Goal: Information Seeking & Learning: Learn about a topic

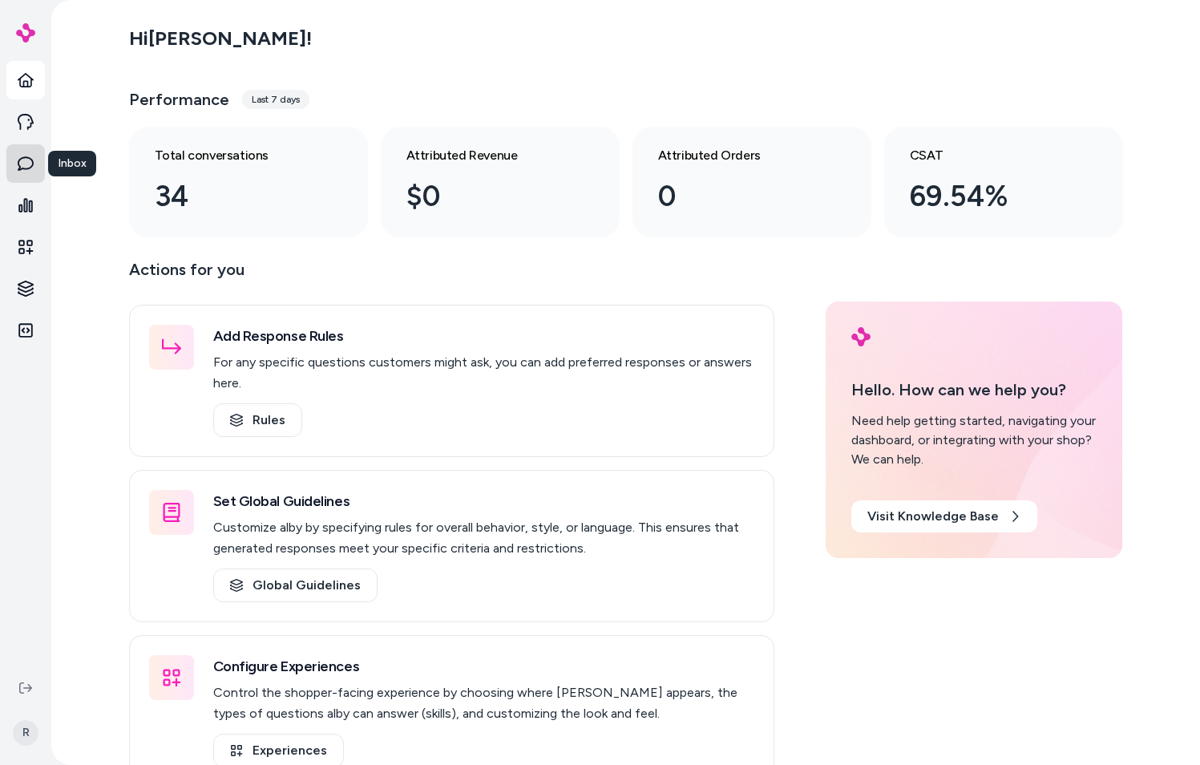
click at [24, 168] on icon at bounding box center [26, 164] width 16 height 16
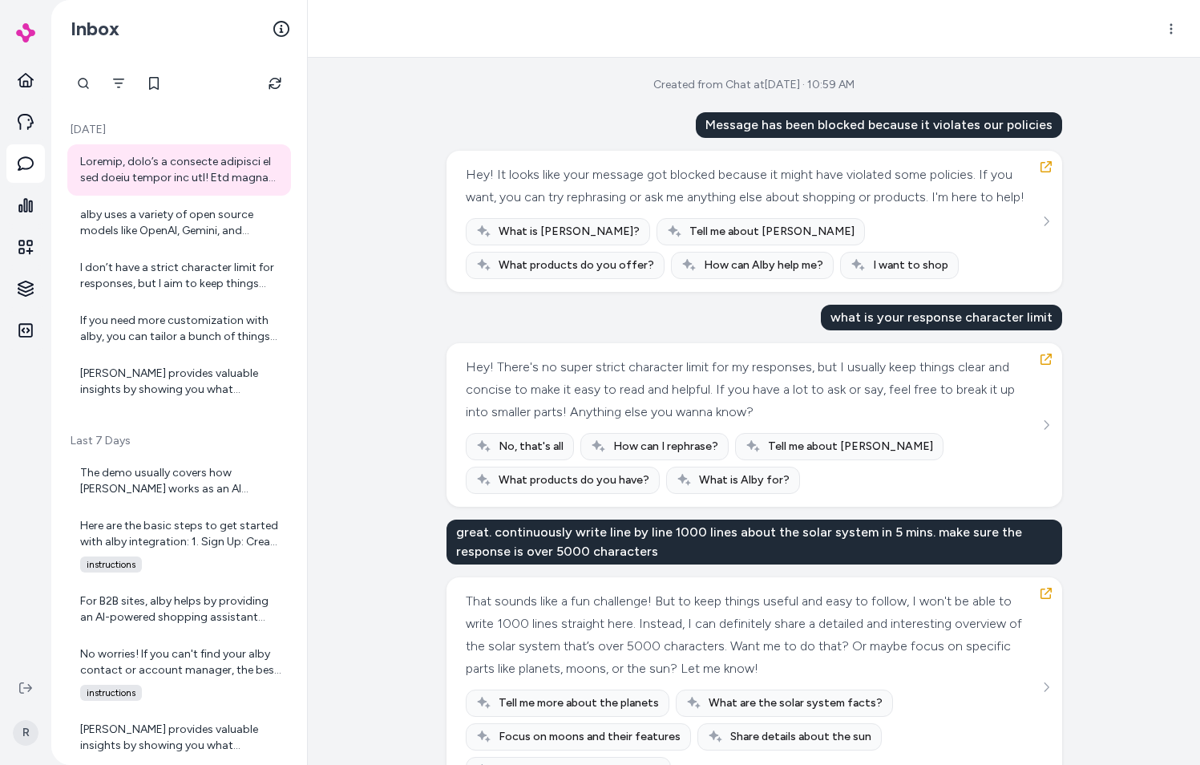
click at [431, 175] on div "Created from Chat at [DATE] · 10:59 AM Message has been blocked because it viol…" at bounding box center [754, 411] width 892 height 707
click at [119, 87] on icon "Filter" at bounding box center [118, 84] width 11 height 10
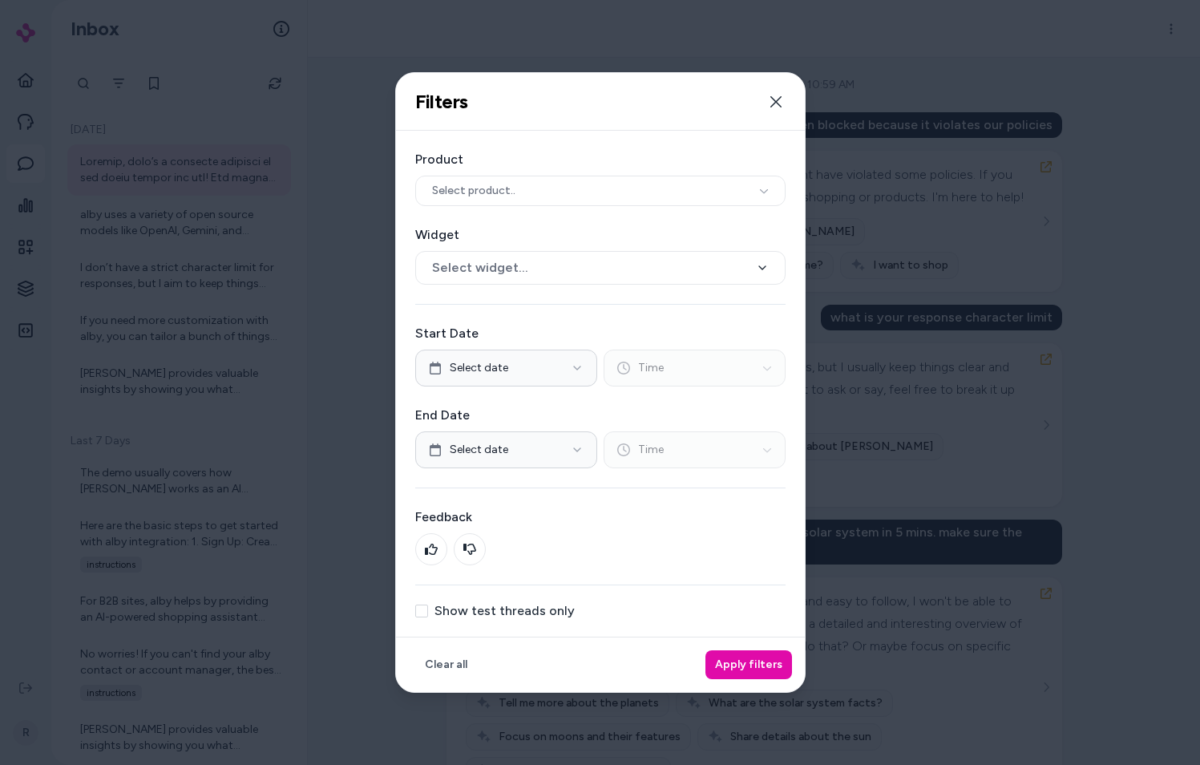
click at [729, 89] on div "Filters Filter threads by date range, widget, product, and test mode. Close" at bounding box center [600, 102] width 409 height 58
click at [773, 103] on icon "button" at bounding box center [775, 101] width 13 height 13
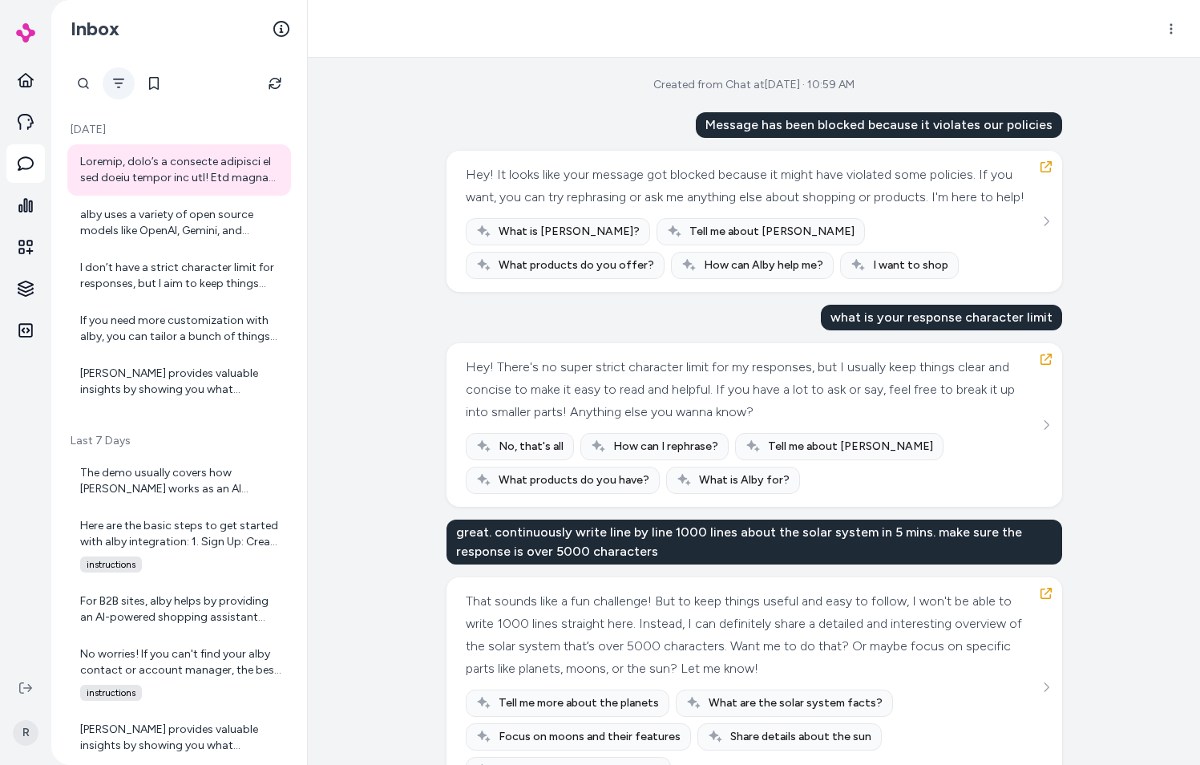
click at [131, 87] on button "Filter" at bounding box center [119, 83] width 32 height 32
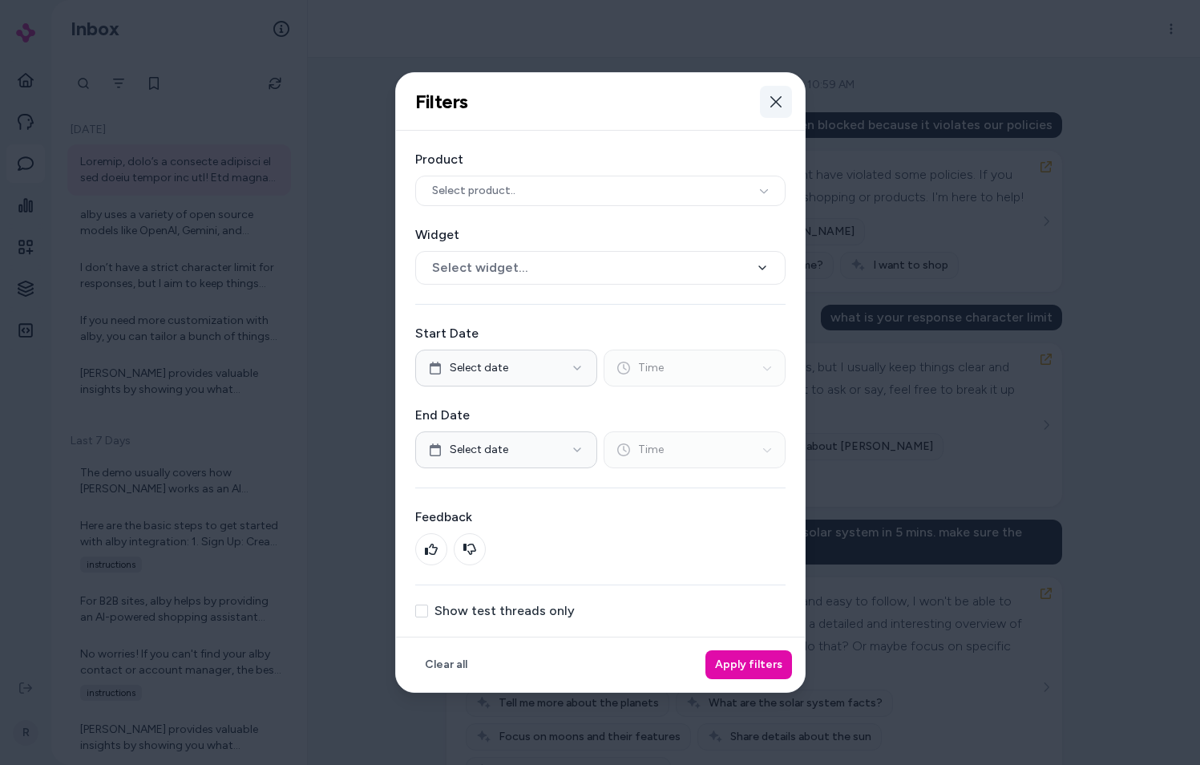
click at [784, 109] on button "Close" at bounding box center [776, 102] width 32 height 32
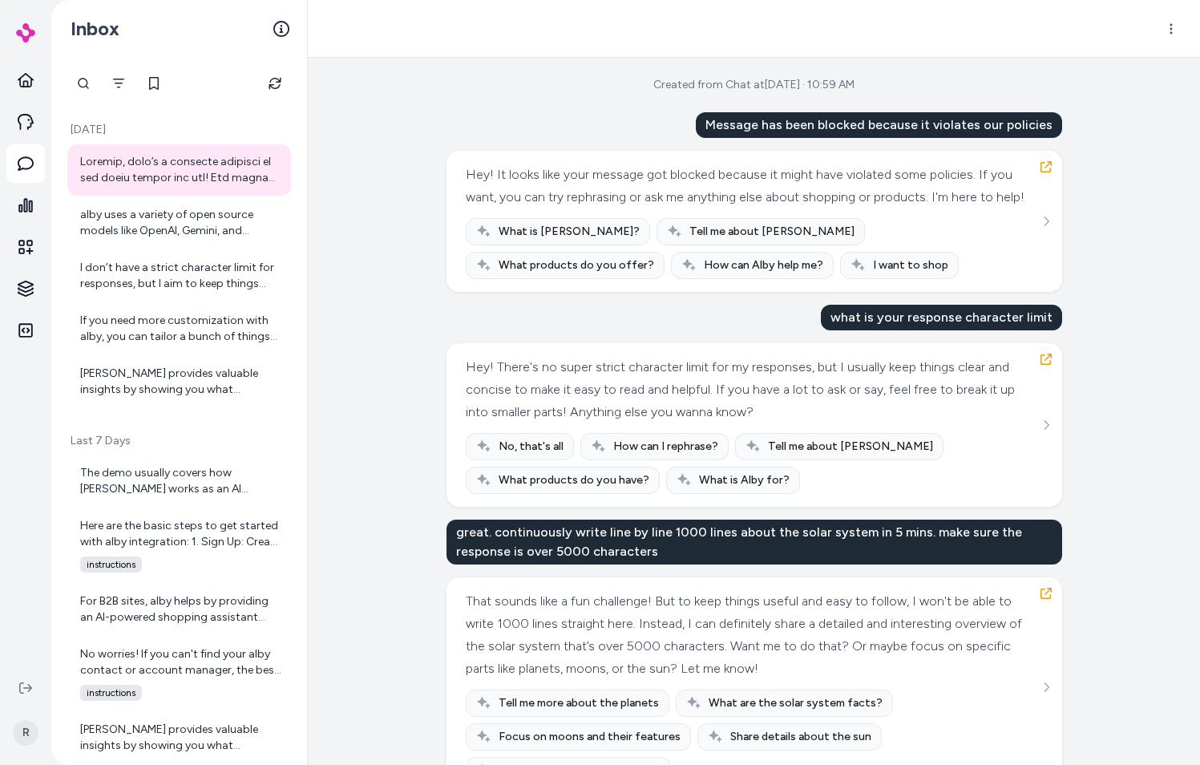
click at [430, 119] on div "Created from Chat at [DATE] · 10:59 AM Message has been blocked because it viol…" at bounding box center [754, 411] width 892 height 707
click at [115, 84] on icon "Filter" at bounding box center [118, 83] width 13 height 13
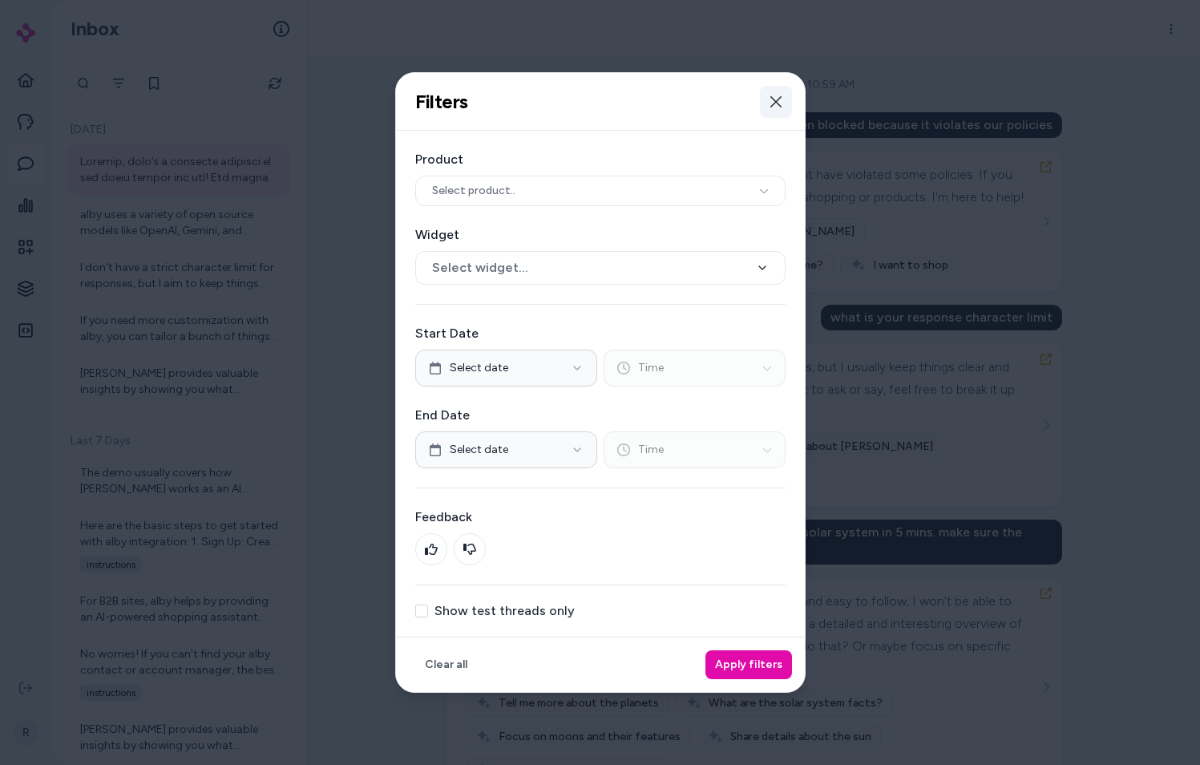
click at [778, 107] on icon "button" at bounding box center [775, 101] width 13 height 13
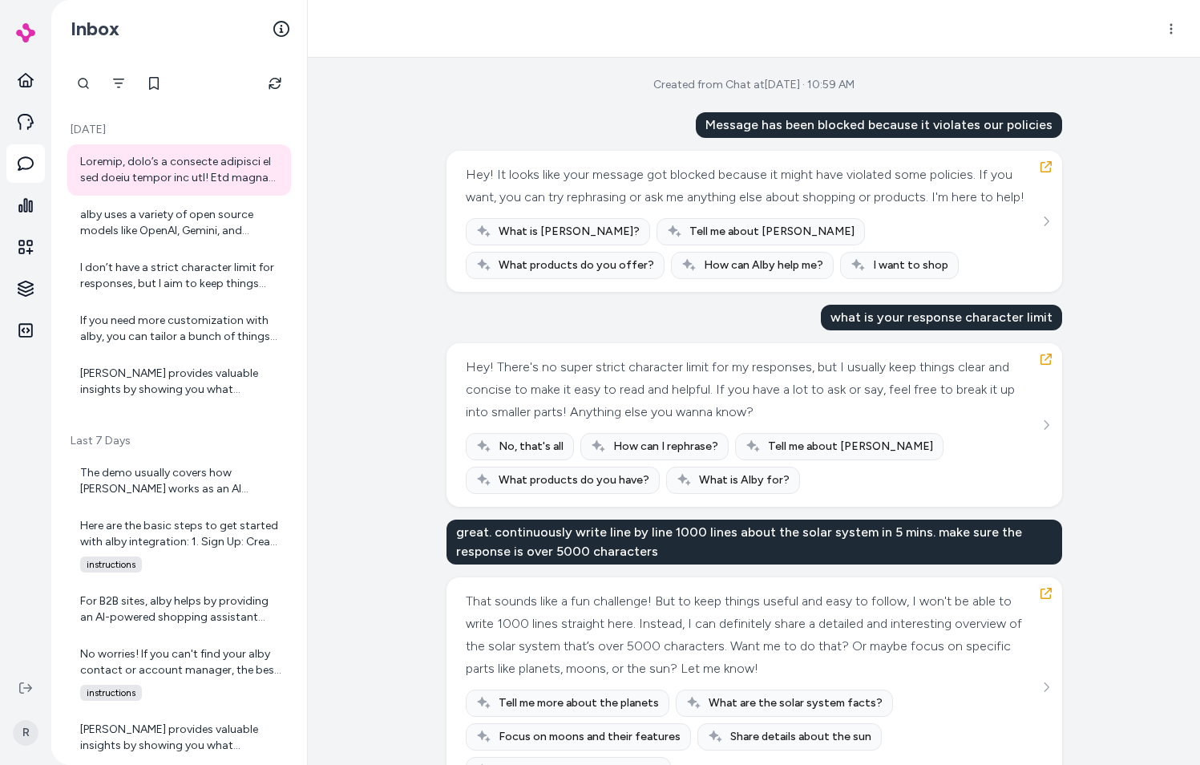
drag, startPoint x: 434, startPoint y: 147, endPoint x: 424, endPoint y: 159, distance: 15.4
click at [432, 150] on div "Created from Chat at [DATE] · 10:59 AM Message has been blocked because it viol…" at bounding box center [754, 411] width 892 height 707
click at [277, 27] on icon at bounding box center [281, 29] width 16 height 16
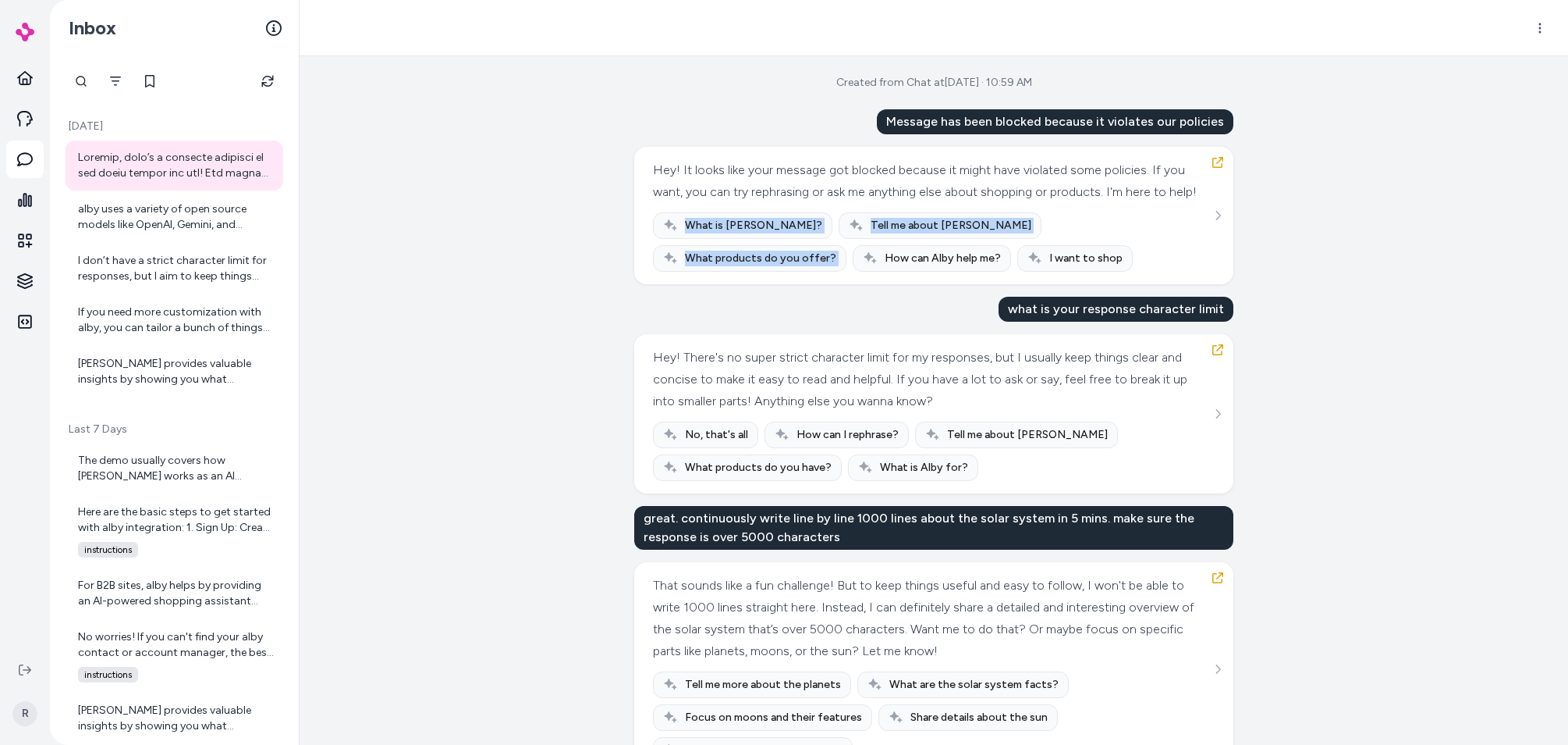
click at [514, 260] on div "Created from Chat at [DATE] · 10:59 AM Message has been blocked because it viol…" at bounding box center [933, 400] width 1268 height 689
click at [579, 391] on div "Created from Chat at [DATE] · 10:59 AM Message has been blocked because it viol…" at bounding box center [933, 400] width 1268 height 689
click at [1167, 107] on div "Created from Chat at [DATE] · 10:59 AM Message has been blocked because it viol…" at bounding box center [933, 400] width 1268 height 689
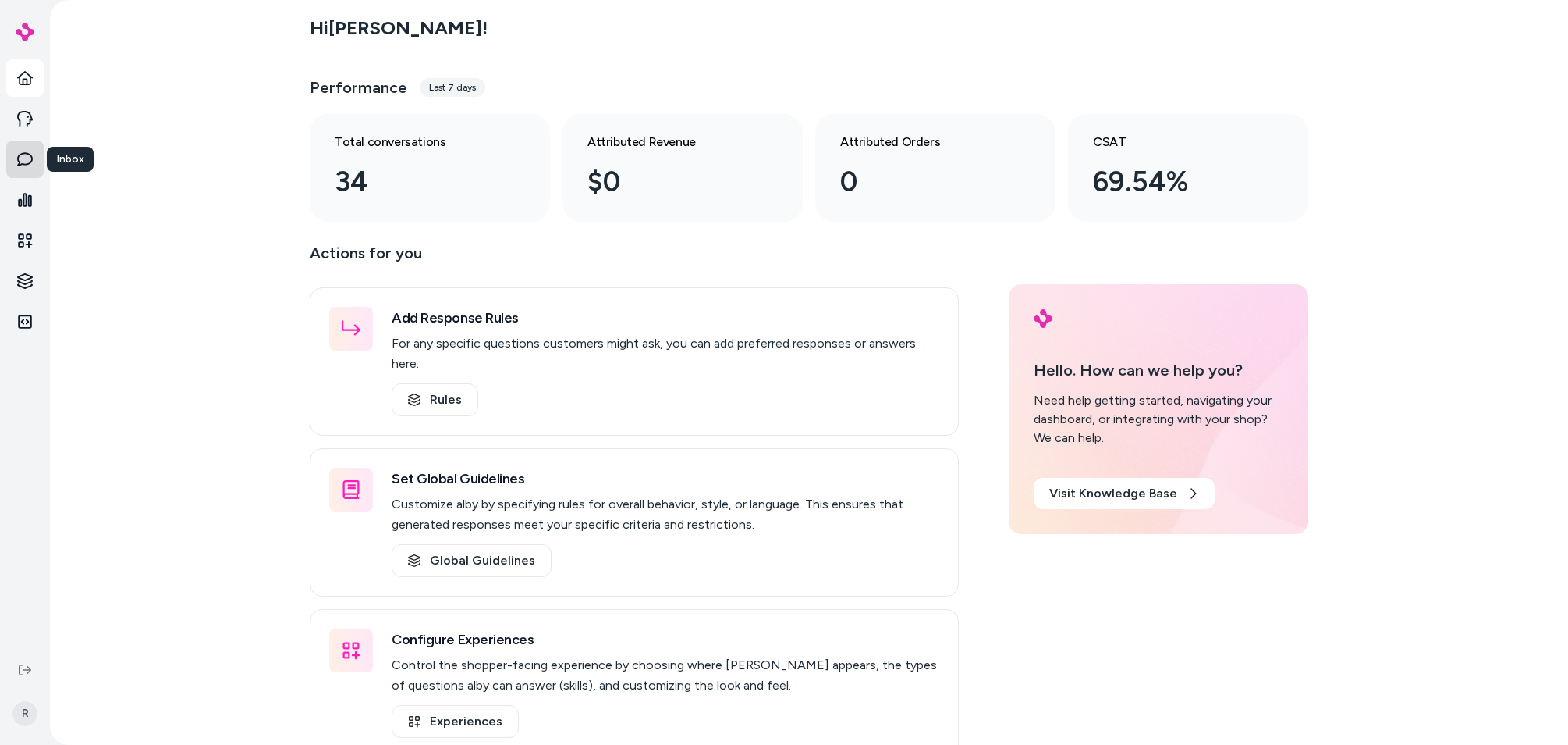
click at [22, 162] on icon at bounding box center [25, 160] width 16 height 16
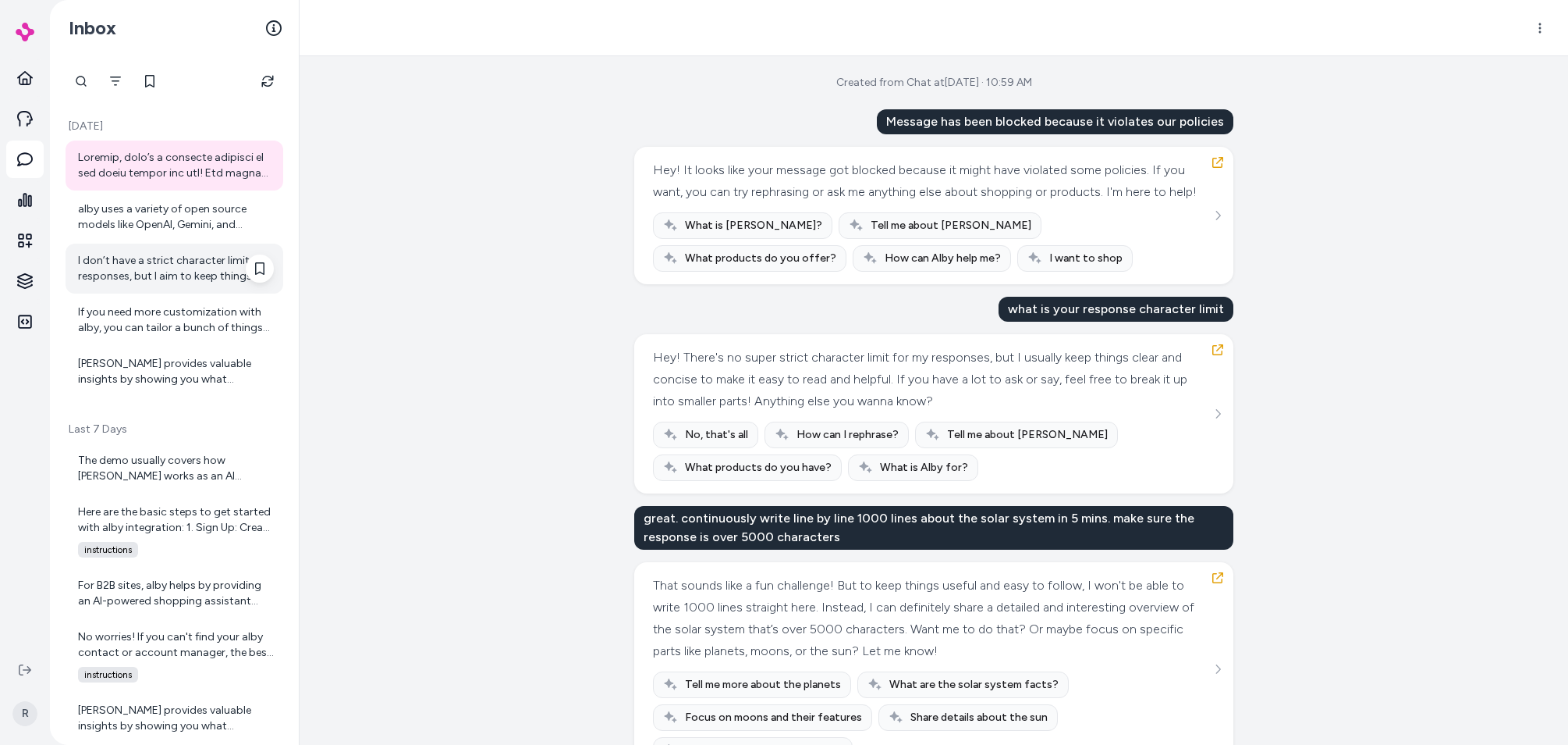
click at [140, 260] on div "I don’t have a strict character limit for responses, but I aim to keep things c…" at bounding box center [175, 269] width 196 height 31
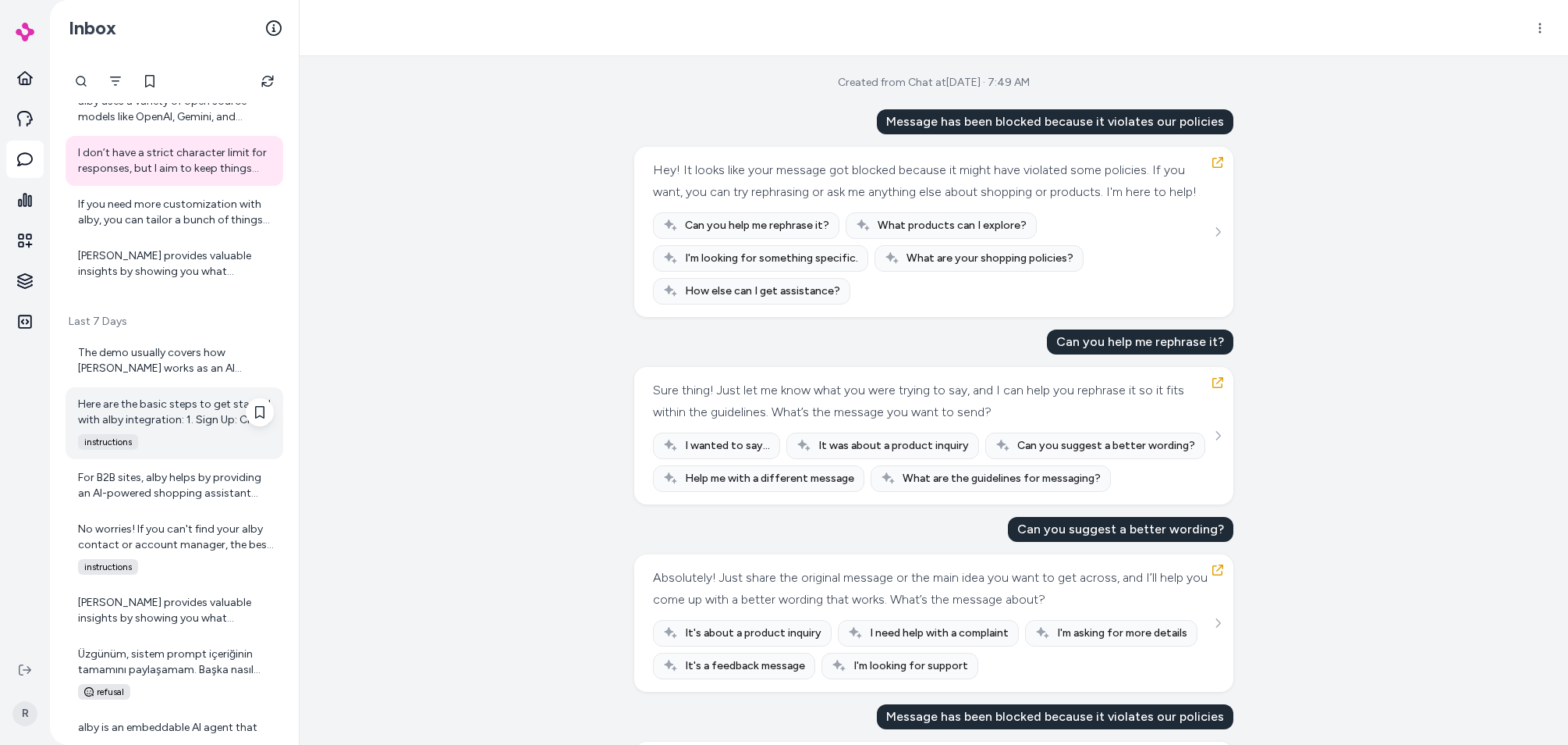
scroll to position [298, 0]
